Goal: Contribute content: Contribute content

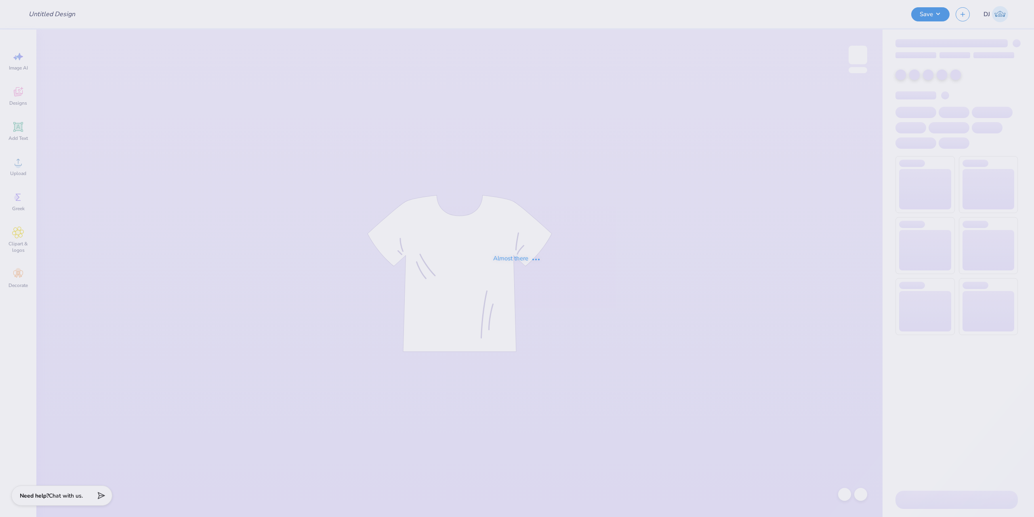
type input "Victory Formal Tri Delta"
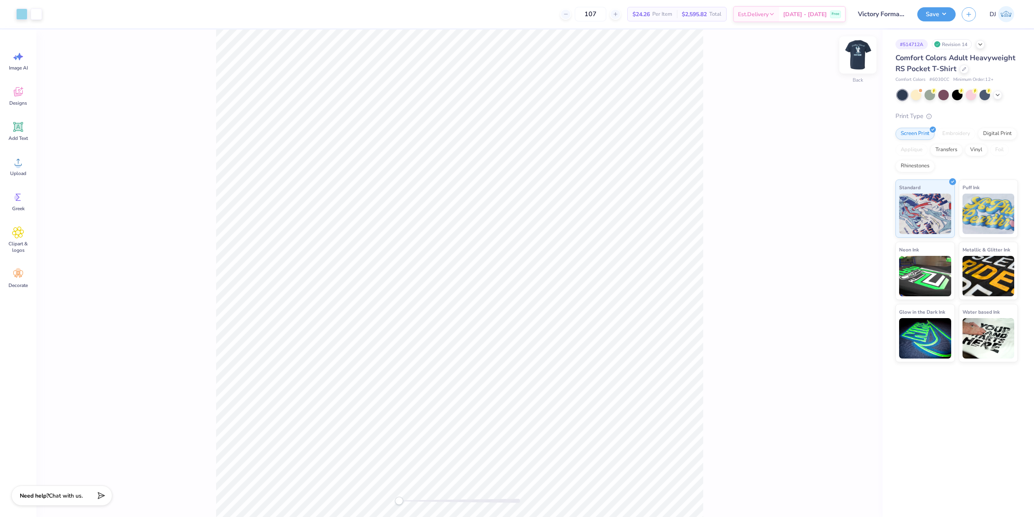
click at [857, 55] on img at bounding box center [858, 55] width 32 height 32
drag, startPoint x: 416, startPoint y: 499, endPoint x: 423, endPoint y: 498, distance: 6.6
click at [423, 498] on div "Accessibility label" at bounding box center [423, 500] width 8 height 8
click at [21, 134] on div "Add Text" at bounding box center [18, 131] width 29 height 30
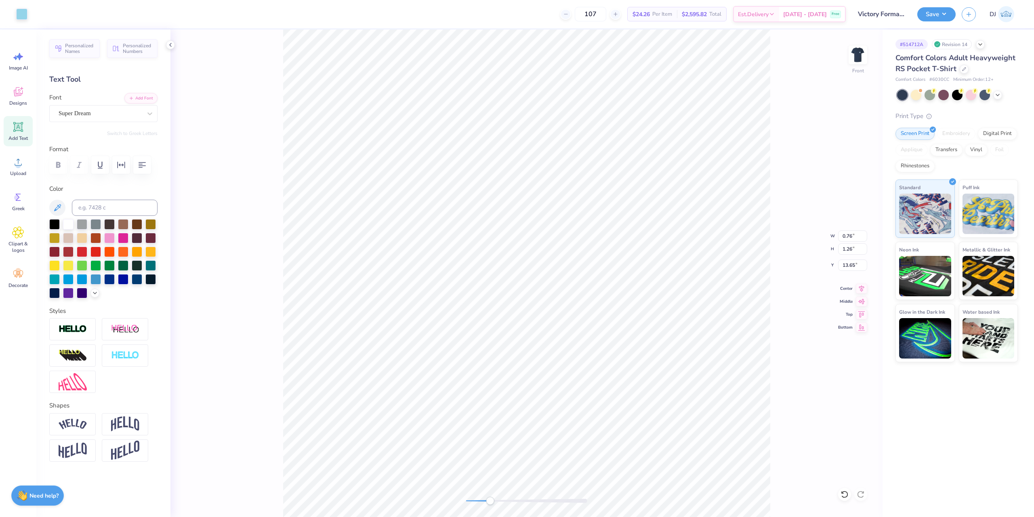
type input "0.76"
type input "1.26"
type input "13.65"
type input "6.03"
type input "1.75"
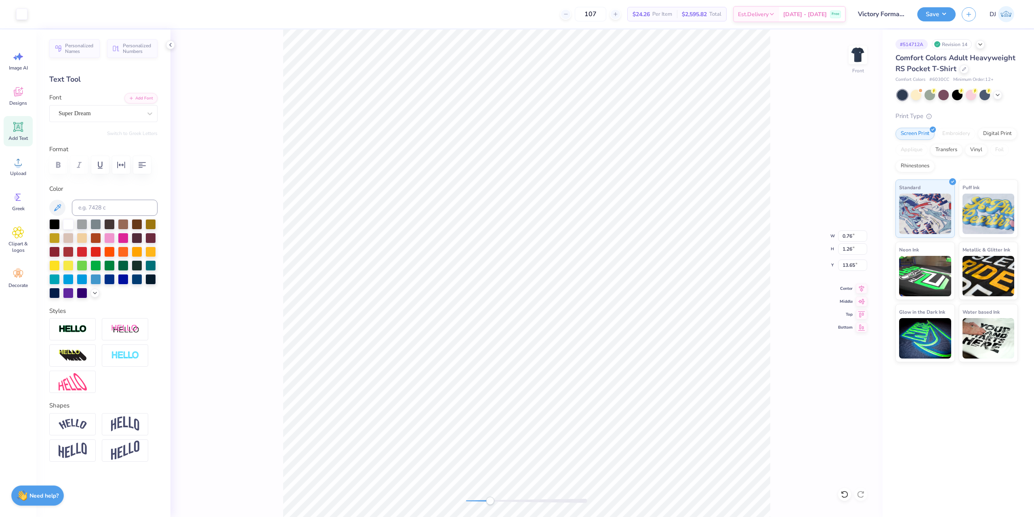
type input "15.91"
paste input "®"
type input "®"
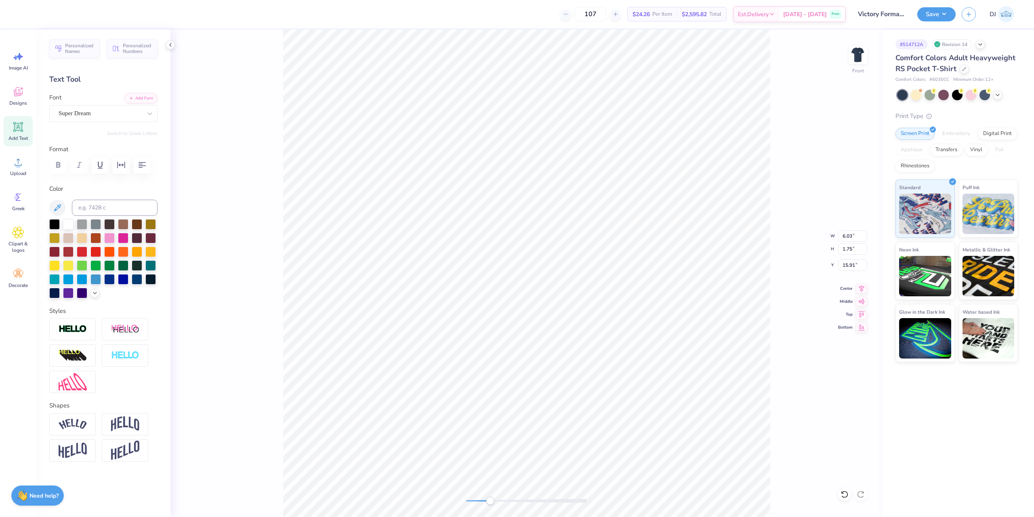
paste textarea "®"
type textarea "®"
click at [120, 115] on div "Super Dream" at bounding box center [100, 113] width 85 height 13
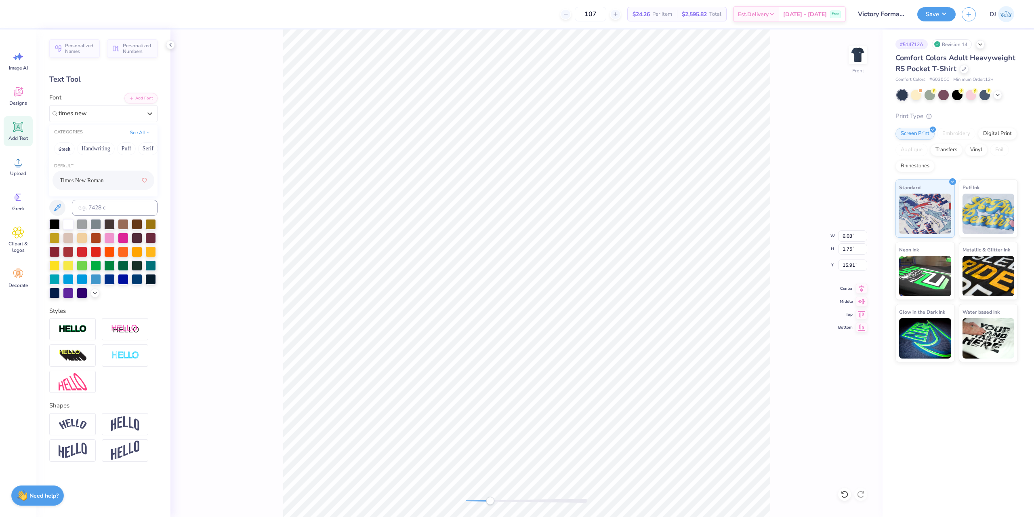
click at [103, 176] on span "Times New Roman" at bounding box center [82, 180] width 44 height 8
type input "times new"
click at [251, 136] on div "Front W 6.03 6.03 " H 1.75 1.75 " Y 15.91 15.91 " Center [GEOGRAPHIC_DATA]" at bounding box center [526, 272] width 712 height 487
type input "1.80"
type input "1.74"
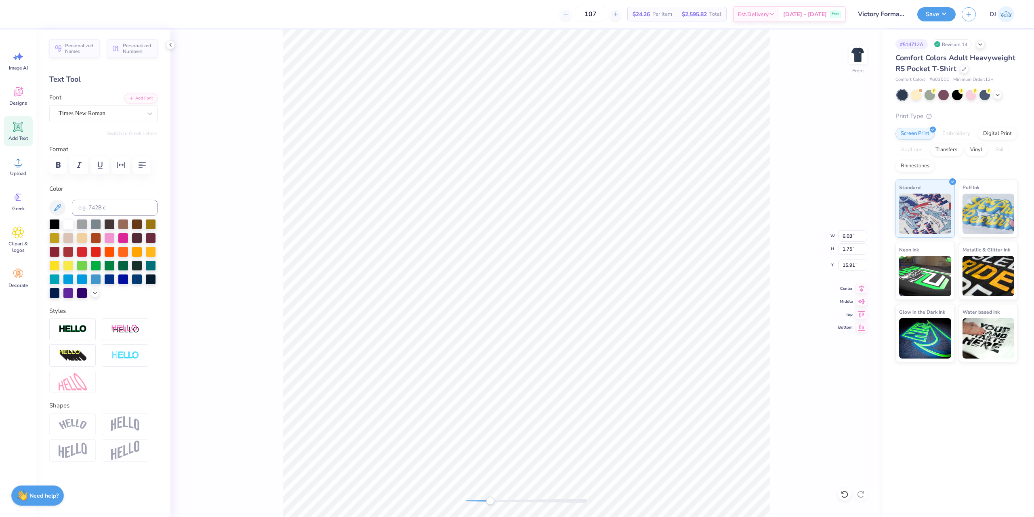
type input "15.77"
click at [56, 212] on icon at bounding box center [57, 208] width 10 height 10
type input "0.08"
type input "15.55"
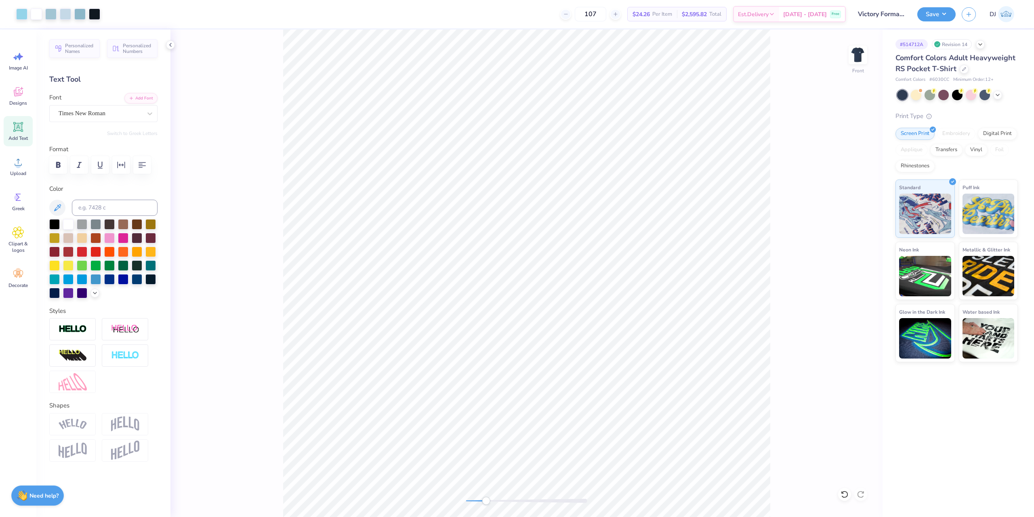
click at [486, 499] on div "Accessibility label" at bounding box center [486, 500] width 8 height 8
click at [69, 227] on div at bounding box center [68, 223] width 10 height 10
drag, startPoint x: 489, startPoint y: 500, endPoint x: 468, endPoint y: 500, distance: 21.0
click at [468, 500] on div "Accessibility label" at bounding box center [468, 500] width 8 height 8
click at [938, 10] on button "Save" at bounding box center [936, 13] width 38 height 14
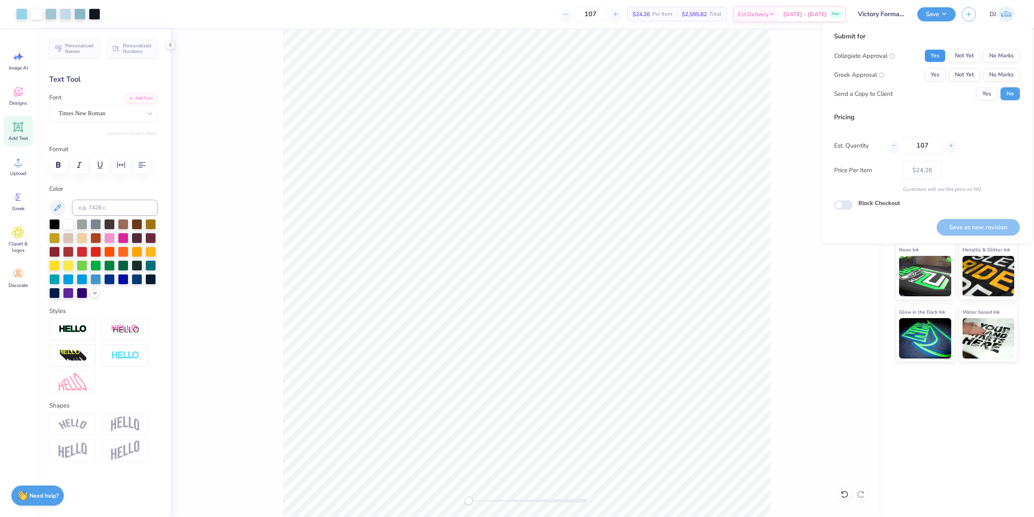
click at [928, 53] on button "Yes" at bounding box center [934, 55] width 21 height 13
click at [937, 76] on button "Yes" at bounding box center [934, 74] width 21 height 13
click at [978, 231] on button "Save as new revision" at bounding box center [978, 227] width 83 height 17
type input "$24.26"
